Goal: Check status: Check status

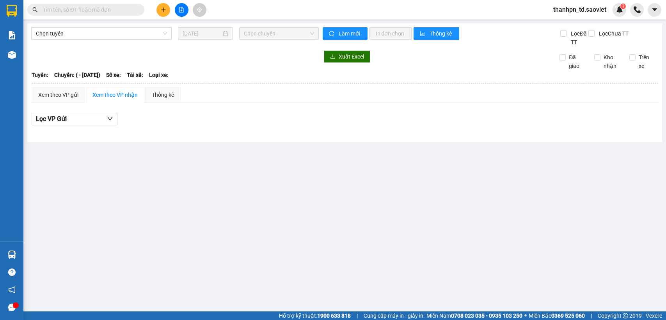
type input "[DATE]"
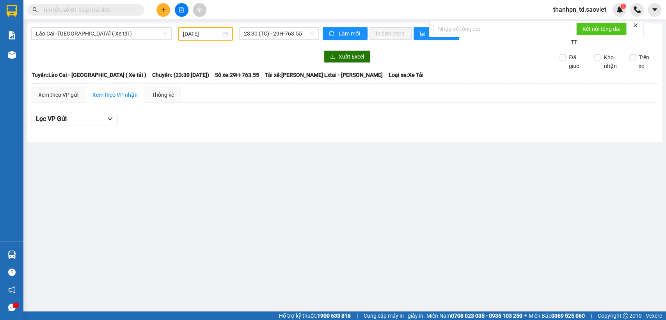
click at [133, 7] on input "text" at bounding box center [89, 9] width 92 height 9
paste input "0355764141"
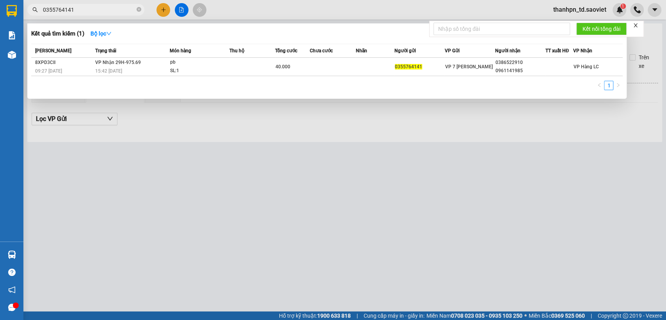
type input "0355764141"
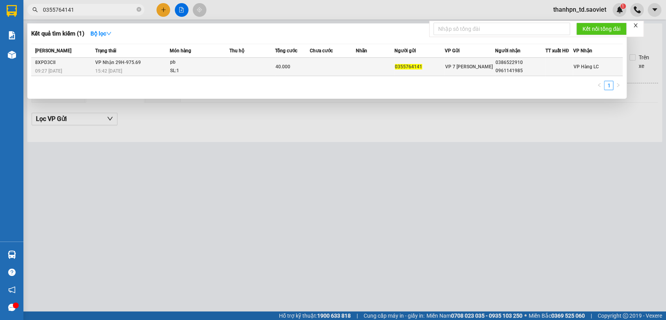
click at [203, 65] on div "pb" at bounding box center [199, 62] width 59 height 9
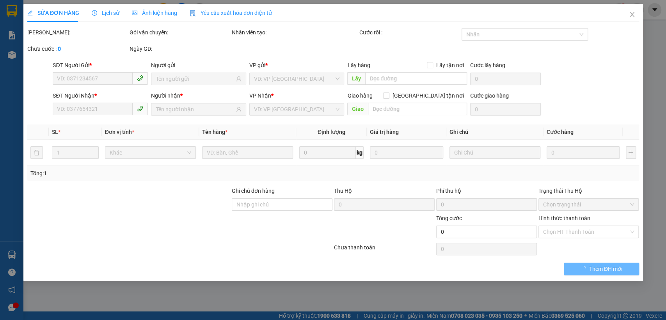
type input "0355764141"
type input "0386522910"
type input "0961141985"
type input "40.000"
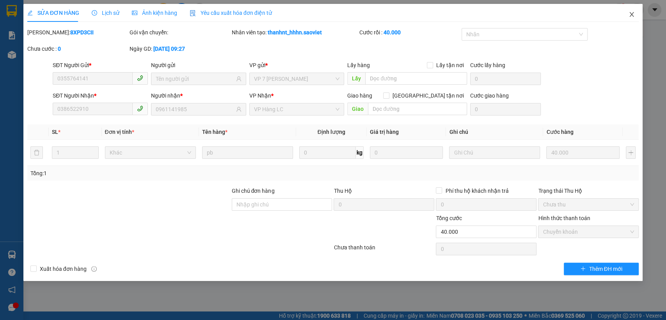
click at [634, 17] on icon "close" at bounding box center [632, 14] width 6 height 6
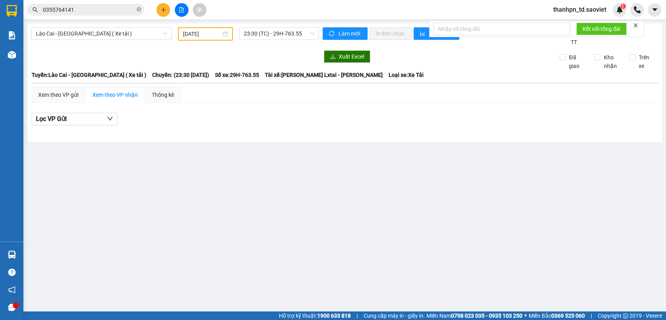
click at [97, 10] on input "0355764141" at bounding box center [89, 9] width 92 height 9
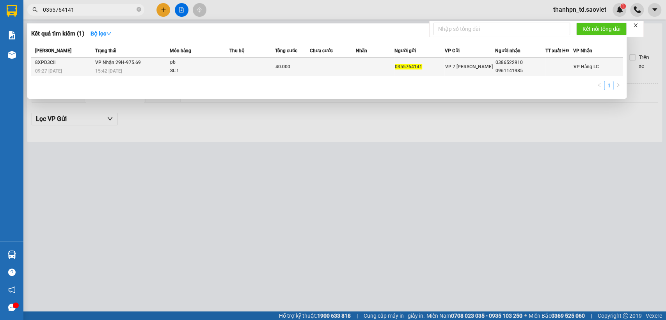
click at [109, 64] on span "VP Nhận 29H-975.69" at bounding box center [118, 62] width 46 height 5
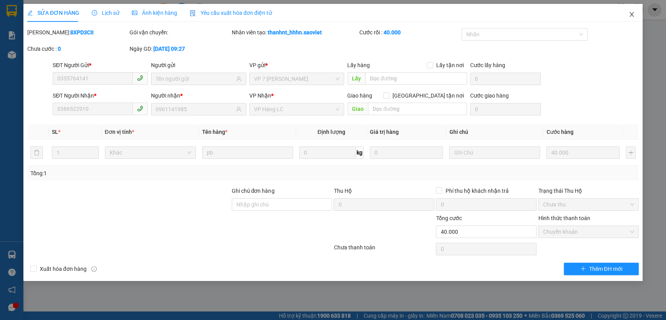
click at [634, 14] on icon "close" at bounding box center [632, 14] width 6 height 6
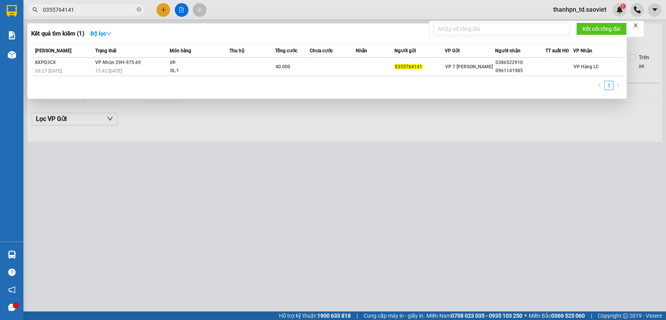
click at [88, 10] on input "0355764141" at bounding box center [89, 9] width 92 height 9
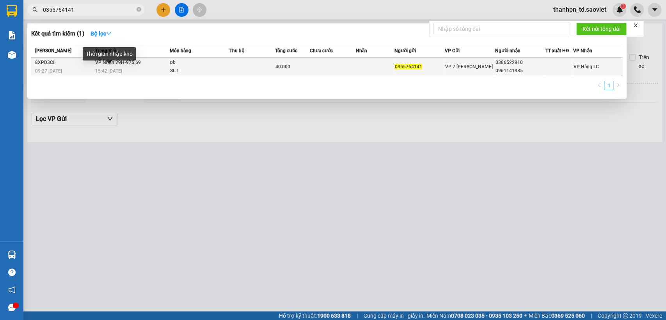
click at [113, 69] on span "15:42 [DATE]" at bounding box center [108, 70] width 27 height 5
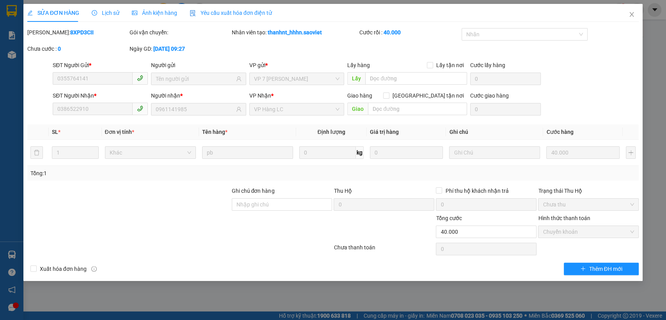
click at [110, 12] on span "Lịch sử" at bounding box center [106, 13] width 28 height 6
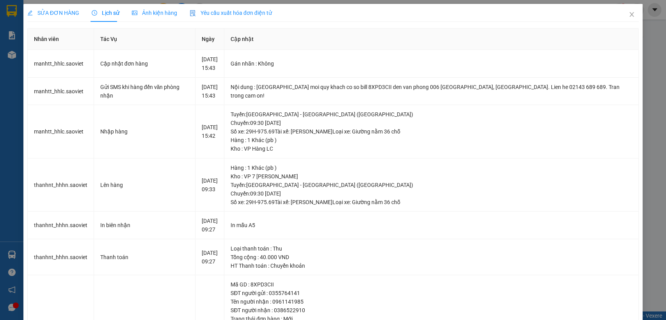
click at [111, 14] on span "Lịch sử" at bounding box center [106, 13] width 28 height 6
click at [629, 12] on icon "close" at bounding box center [632, 14] width 6 height 6
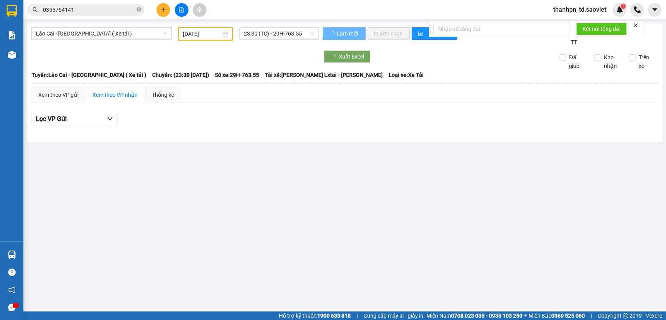
click at [114, 6] on input "0355764141" at bounding box center [89, 9] width 92 height 9
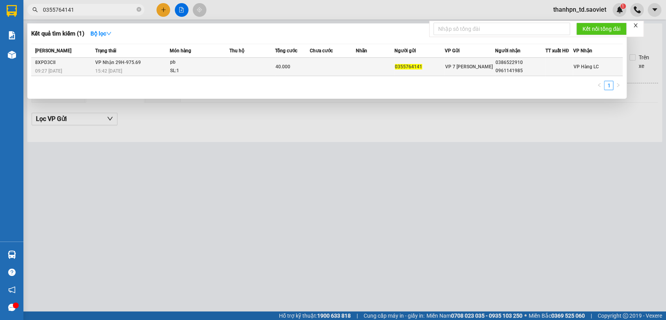
click at [146, 66] on td "VP Nhận 29H-975.69 15:42 [DATE]" at bounding box center [131, 67] width 77 height 18
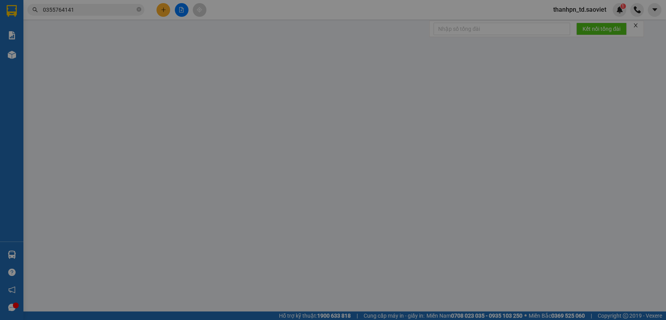
type input "0355764141"
type input "0386522910"
type input "0961141985"
type input "40.000"
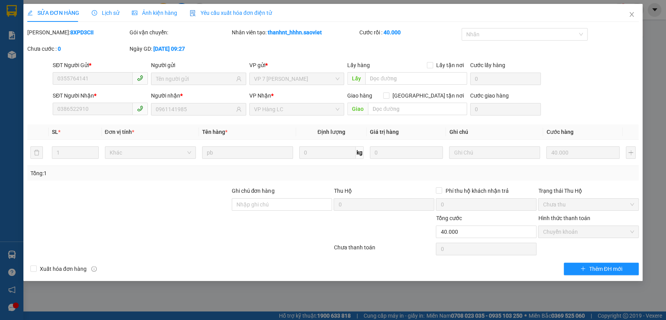
click at [94, 11] on icon "clock-circle" at bounding box center [94, 12] width 5 height 5
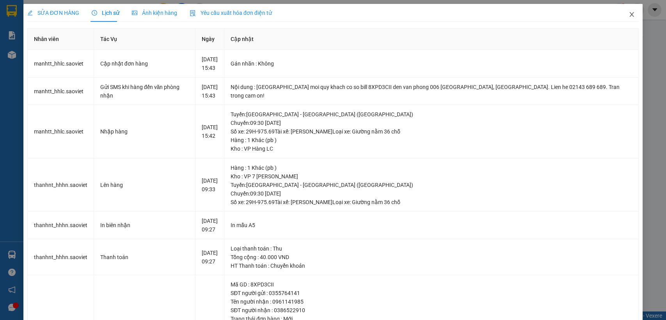
click at [629, 13] on icon "close" at bounding box center [632, 14] width 6 height 6
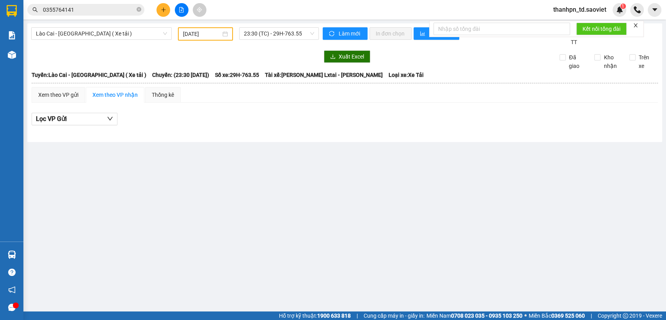
click at [135, 10] on span "0355764141" at bounding box center [85, 10] width 117 height 12
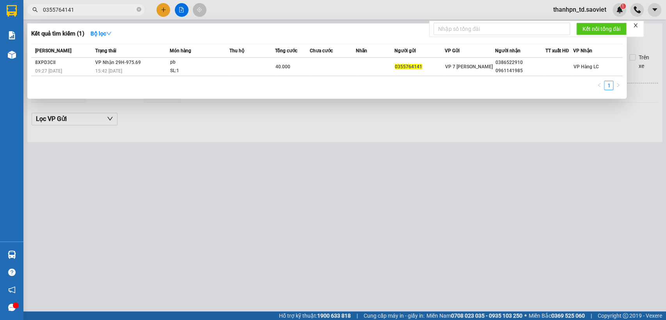
click at [117, 9] on input "0355764141" at bounding box center [89, 9] width 92 height 9
click at [139, 9] on icon "close-circle" at bounding box center [139, 9] width 5 height 5
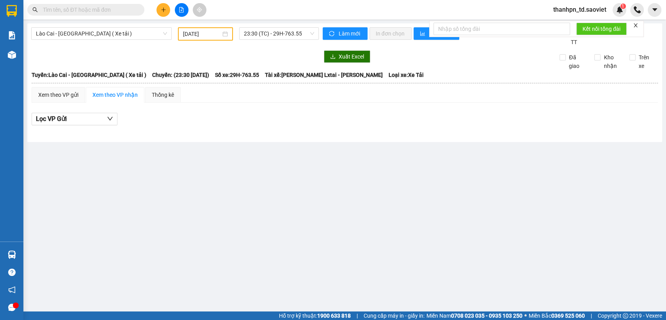
click at [123, 12] on input "text" at bounding box center [89, 9] width 92 height 9
paste input "0916468592"
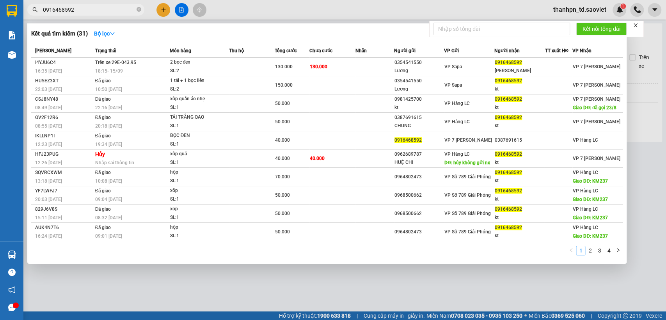
type input "0916468592"
click at [137, 10] on icon "close-circle" at bounding box center [139, 9] width 5 height 5
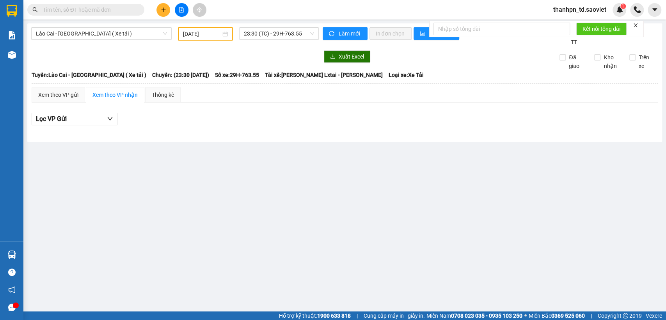
click at [130, 8] on input "text" at bounding box center [89, 9] width 92 height 9
paste input "0353100698"
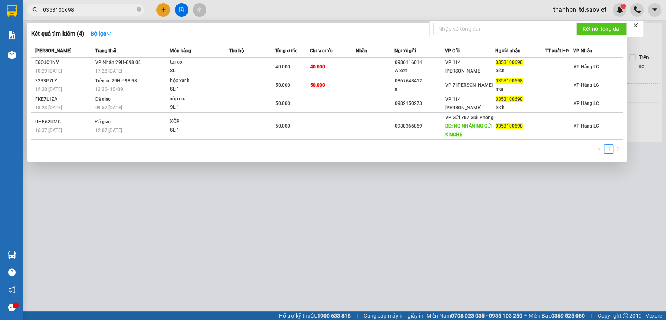
type input "0353100698"
click at [140, 10] on icon "close-circle" at bounding box center [139, 9] width 5 height 5
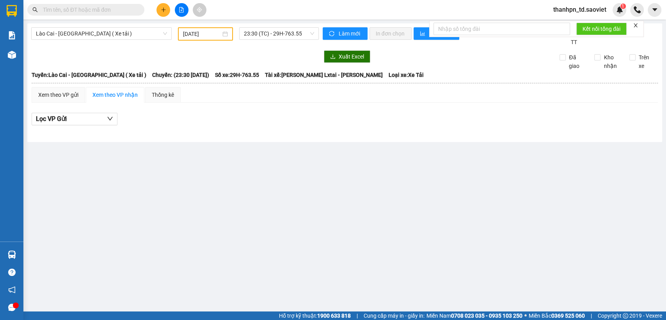
click at [113, 10] on input "text" at bounding box center [89, 9] width 92 height 9
paste input "0369865505"
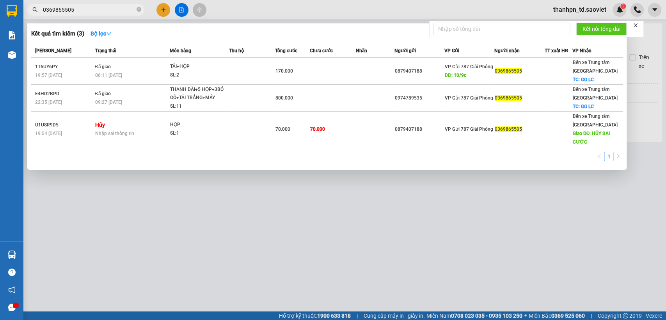
type input "0369865505"
click at [138, 7] on span at bounding box center [139, 9] width 5 height 7
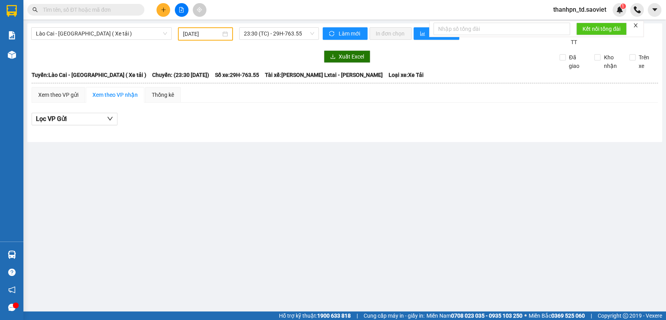
click at [100, 12] on input "text" at bounding box center [89, 9] width 92 height 9
paste input "0979909752"
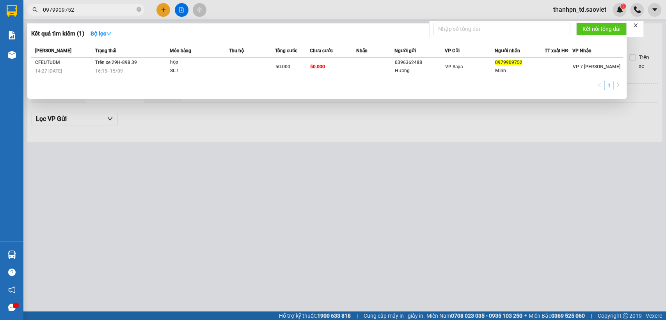
type input "0979909752"
click at [137, 8] on icon "close-circle" at bounding box center [139, 9] width 5 height 5
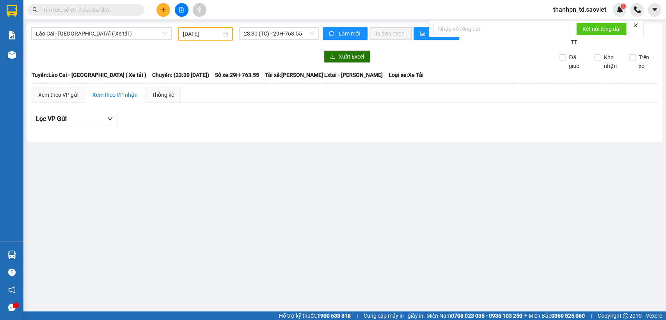
click at [118, 10] on input "text" at bounding box center [89, 9] width 92 height 9
paste input "0389363175"
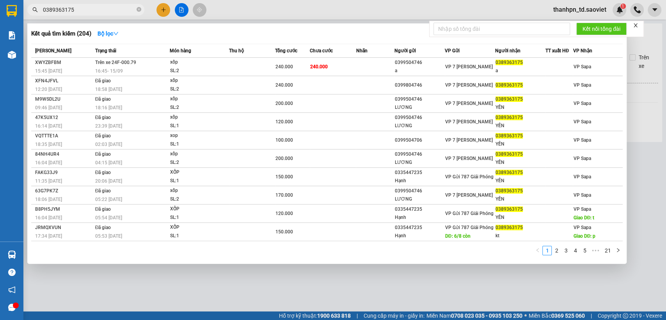
type input "0389363175"
